Goal: Information Seeking & Learning: Learn about a topic

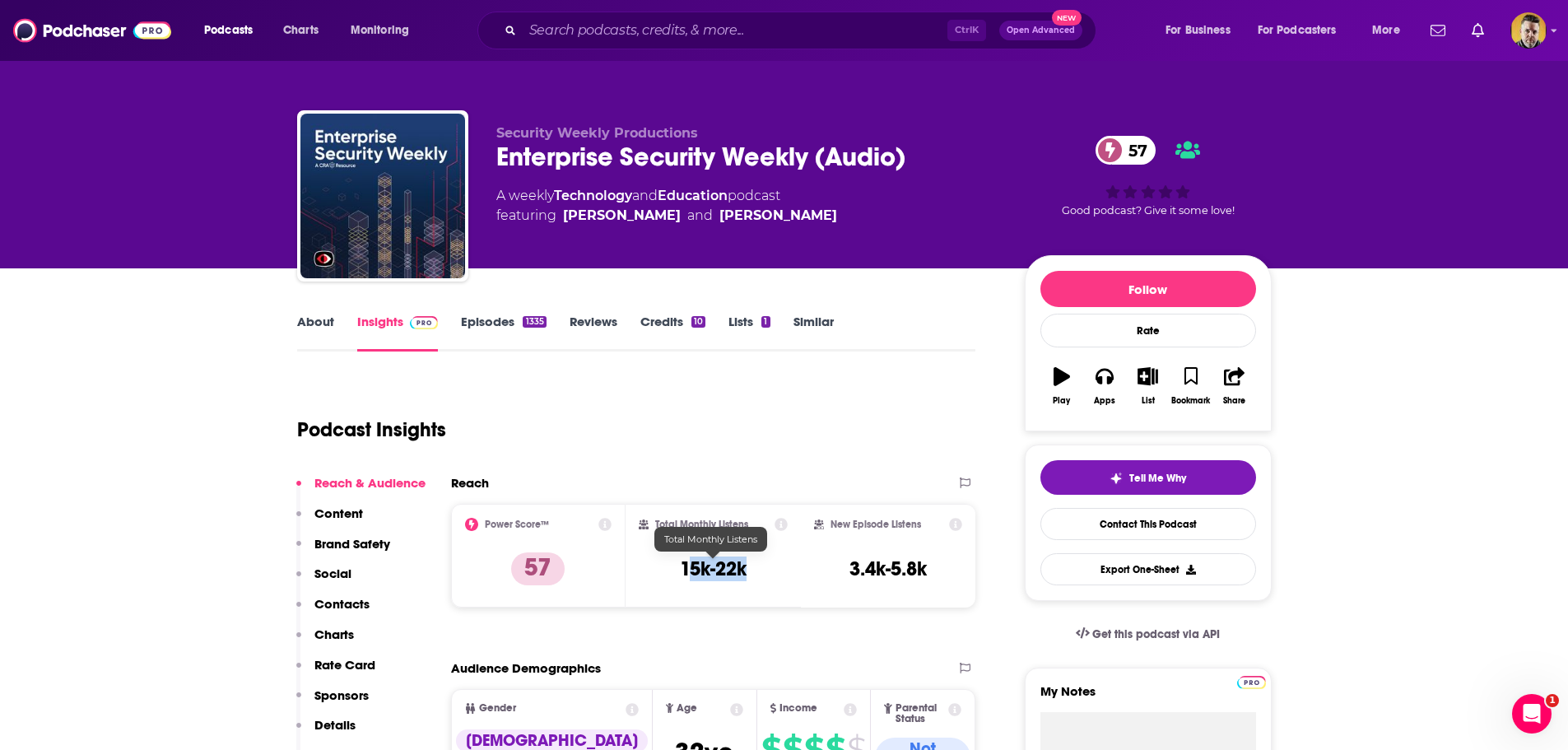
drag, startPoint x: 768, startPoint y: 573, endPoint x: 690, endPoint y: 579, distance: 78.2
click at [690, 579] on div "Total Monthly Listens 15k-22k" at bounding box center [713, 556] width 149 height 76
click at [798, 584] on div "Total Monthly Listens 15k-22k" at bounding box center [713, 556] width 175 height 104
drag, startPoint x: 944, startPoint y: 573, endPoint x: 851, endPoint y: 567, distance: 93.2
click at [851, 567] on div "New Episode Listens 3.4k-5.8k" at bounding box center [888, 556] width 149 height 76
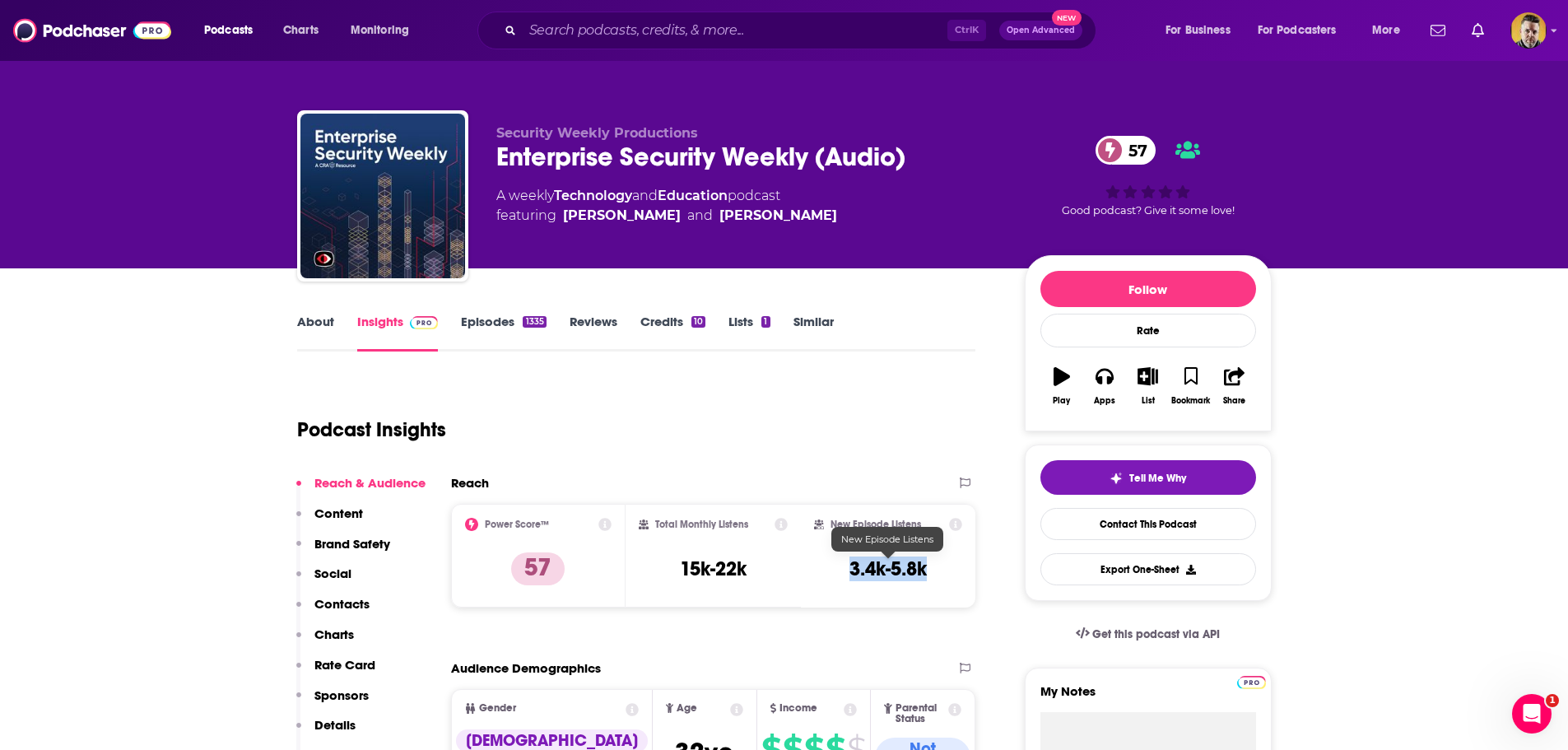
copy h3 "3.4k-5.8k"
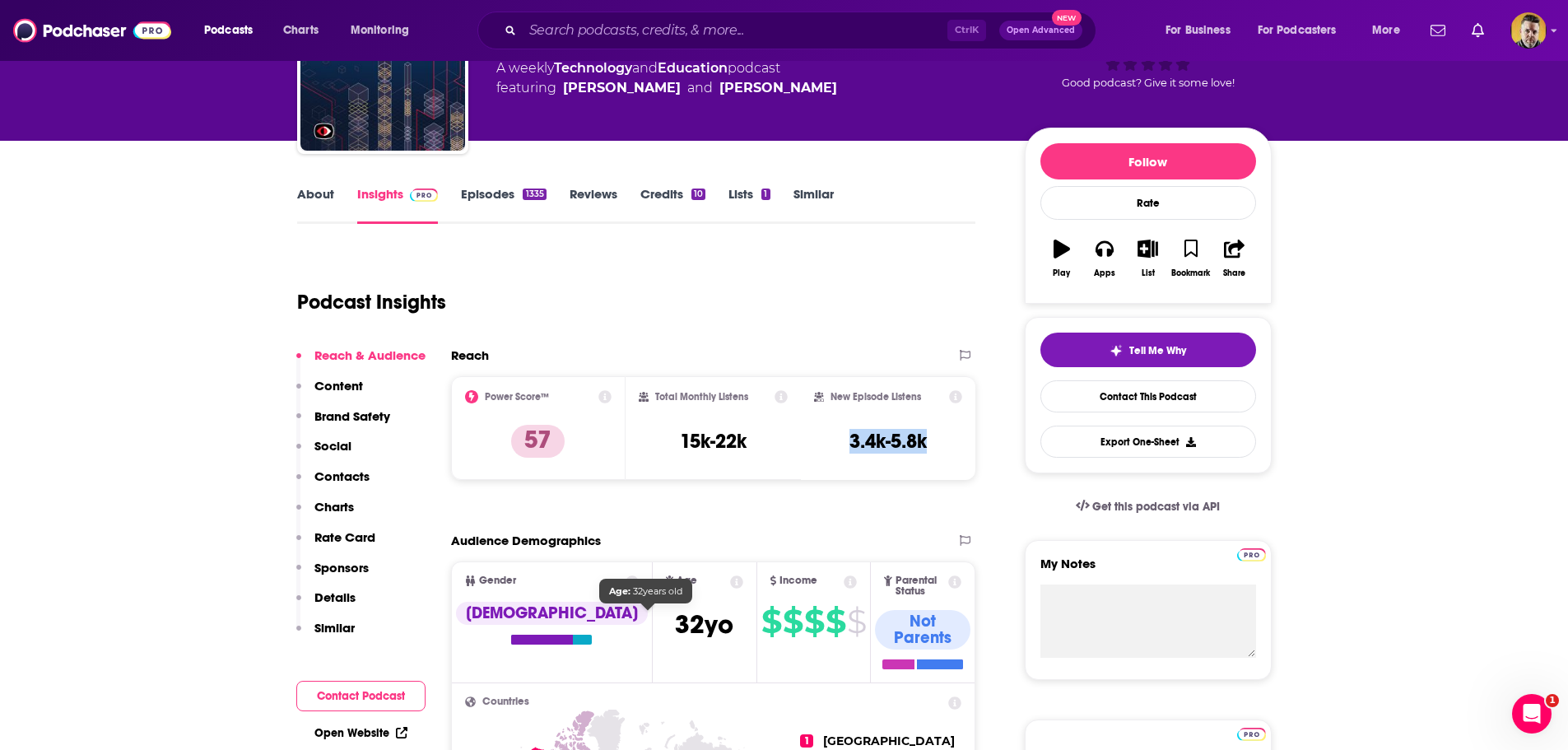
scroll to position [82, 0]
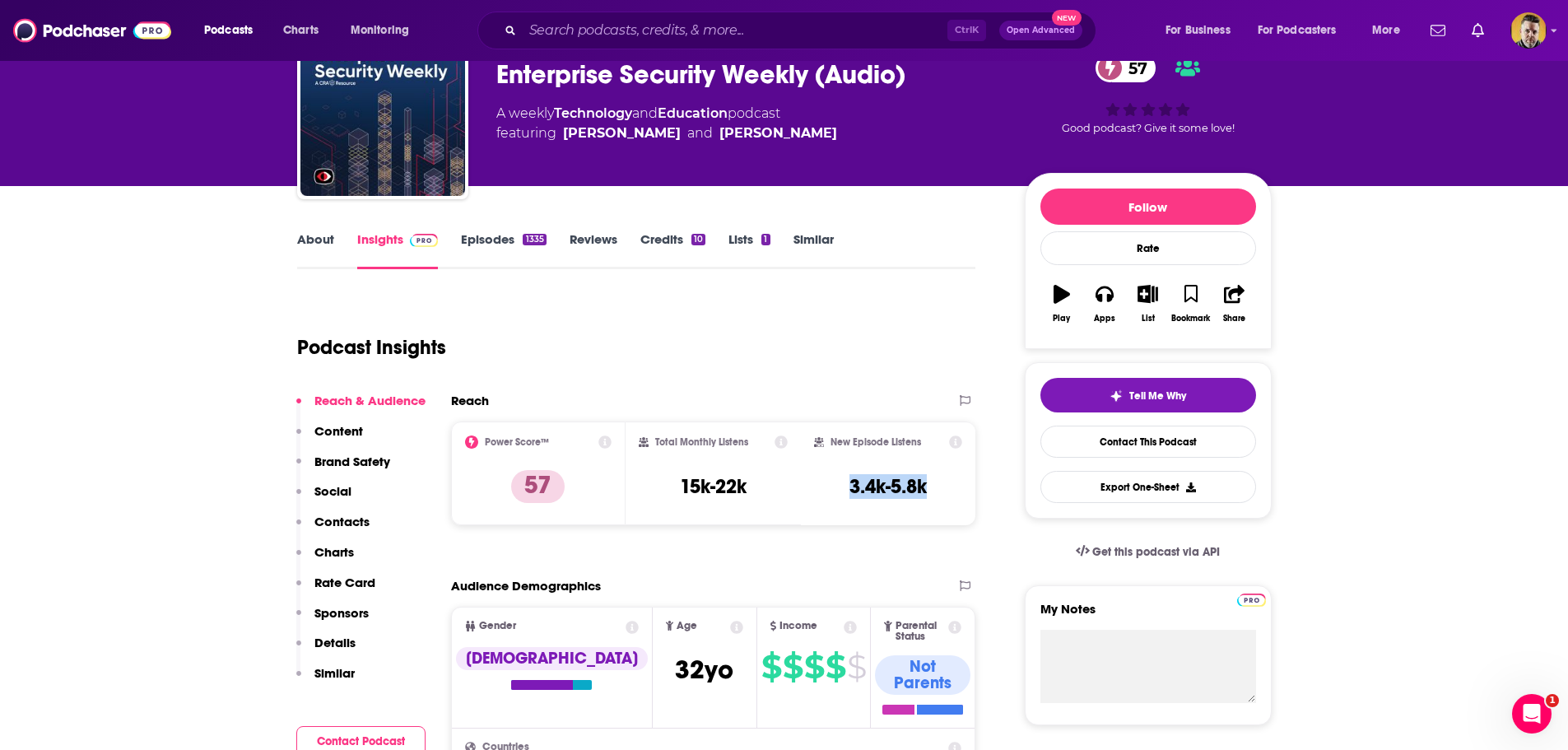
click at [319, 236] on link "About" at bounding box center [315, 251] width 37 height 38
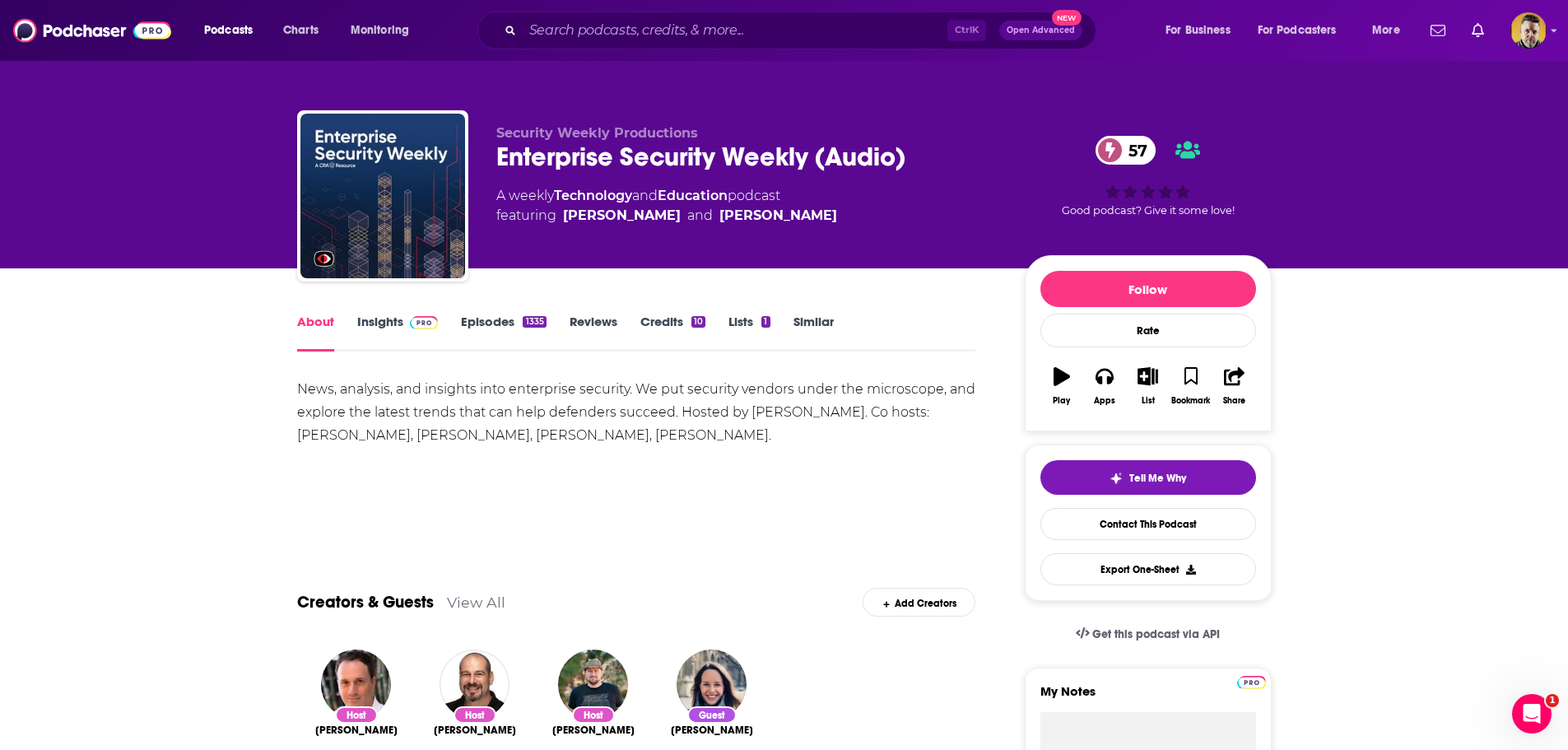
click at [441, 406] on div "News, analysis, and insights into enterprise security. We put security vendors …" at bounding box center [636, 412] width 679 height 69
drag, startPoint x: 592, startPoint y: 434, endPoint x: 593, endPoint y: 426, distance: 8.1
click at [592, 434] on div "News, analysis, and insights into enterprise security. We put security vendors …" at bounding box center [636, 412] width 679 height 69
drag, startPoint x: 290, startPoint y: 389, endPoint x: 698, endPoint y: 434, distance: 410.5
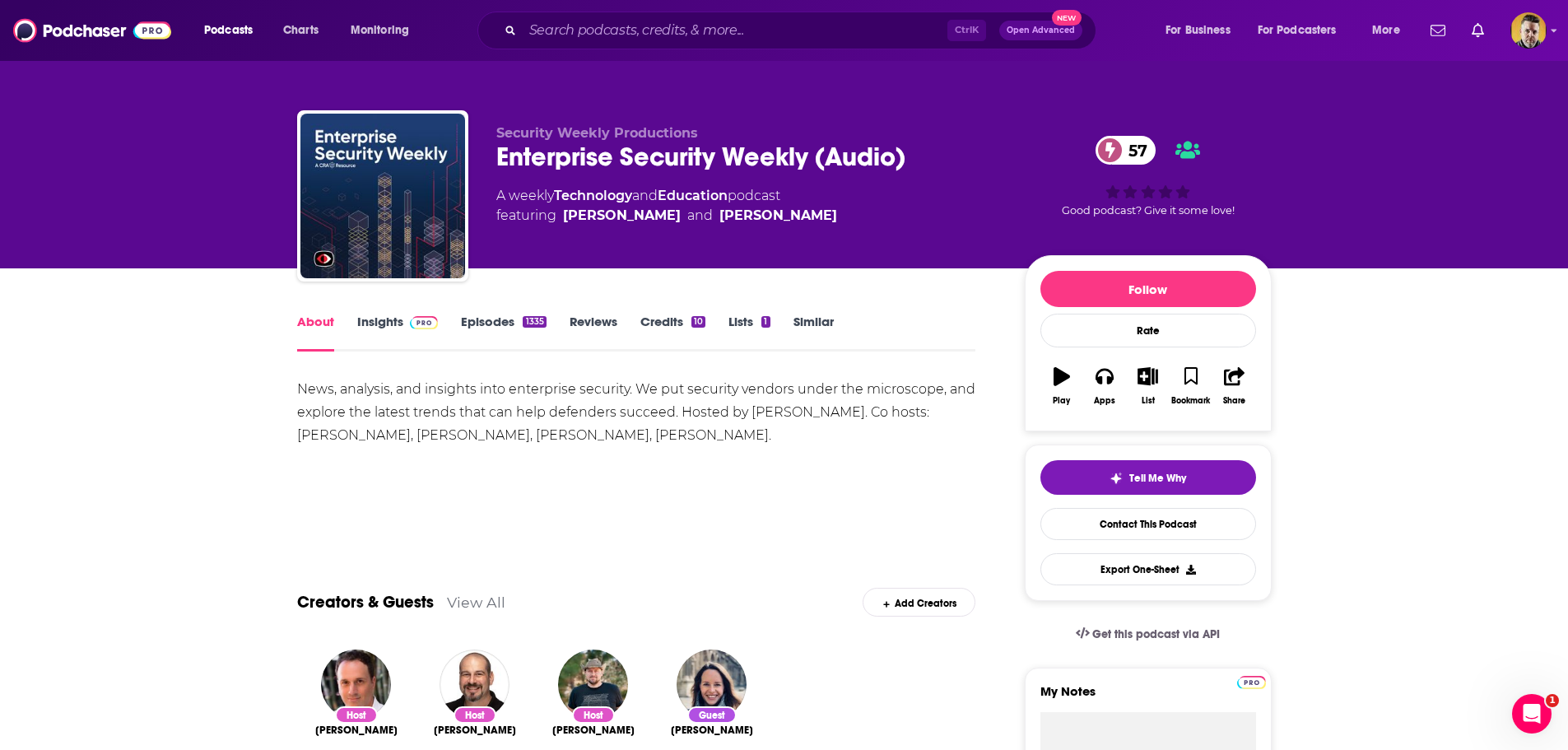
copy div "News, analysis, and insights into enterprise security. We put security vendors …"
